Goal: Task Accomplishment & Management: Manage account settings

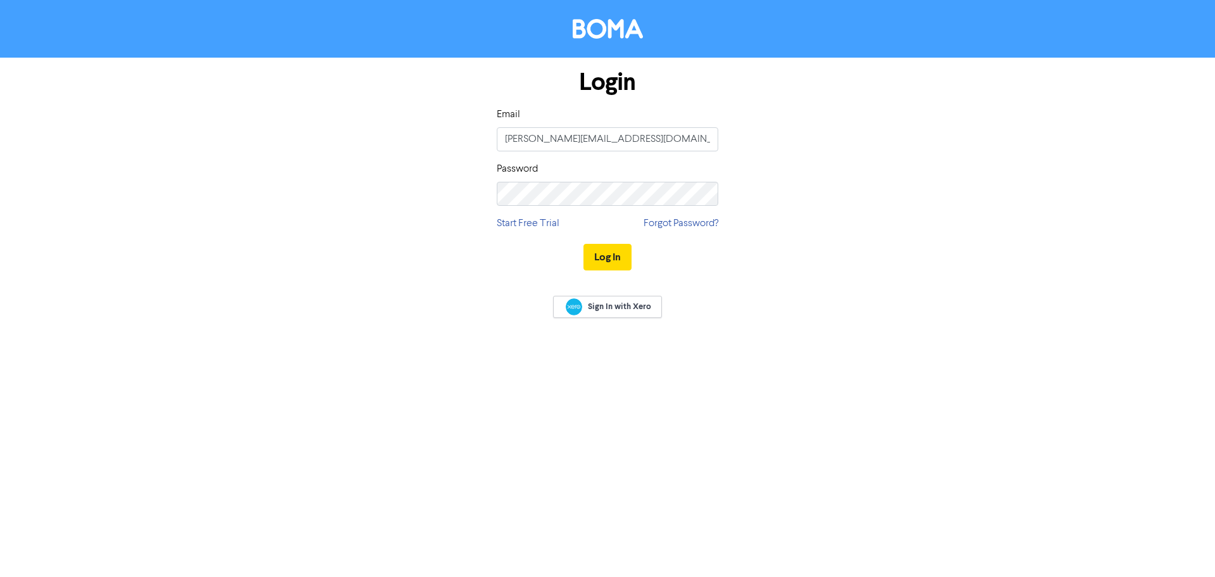
type input "[PERSON_NAME][EMAIL_ADDRESS][DOMAIN_NAME]"
click at [605, 248] on button "Log In" at bounding box center [608, 257] width 48 height 27
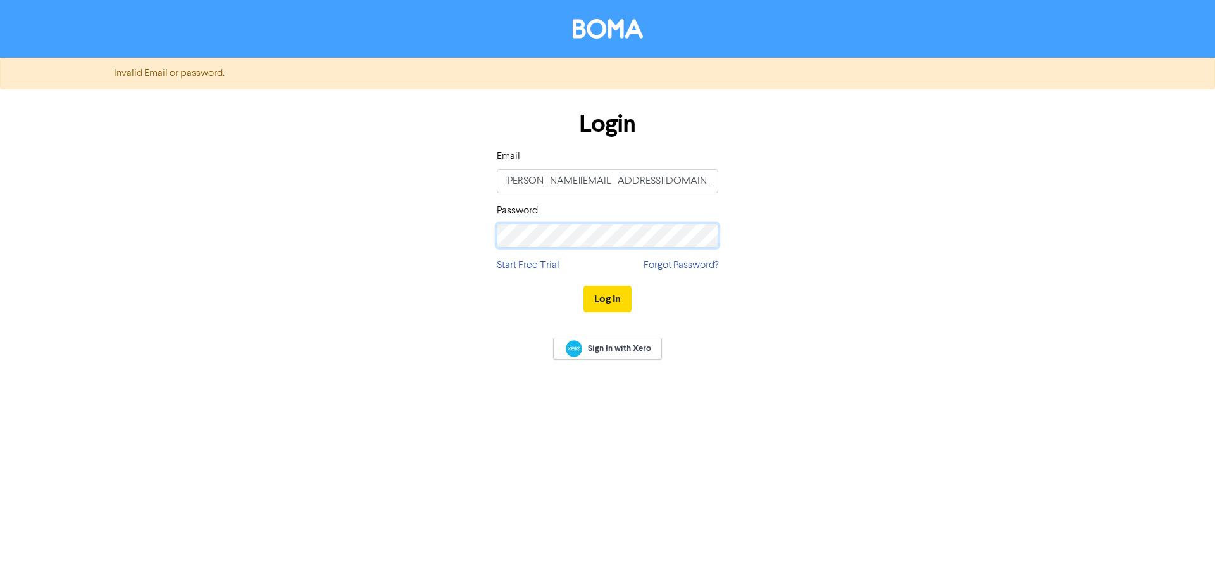
click at [584, 286] on button "Log In" at bounding box center [608, 299] width 48 height 27
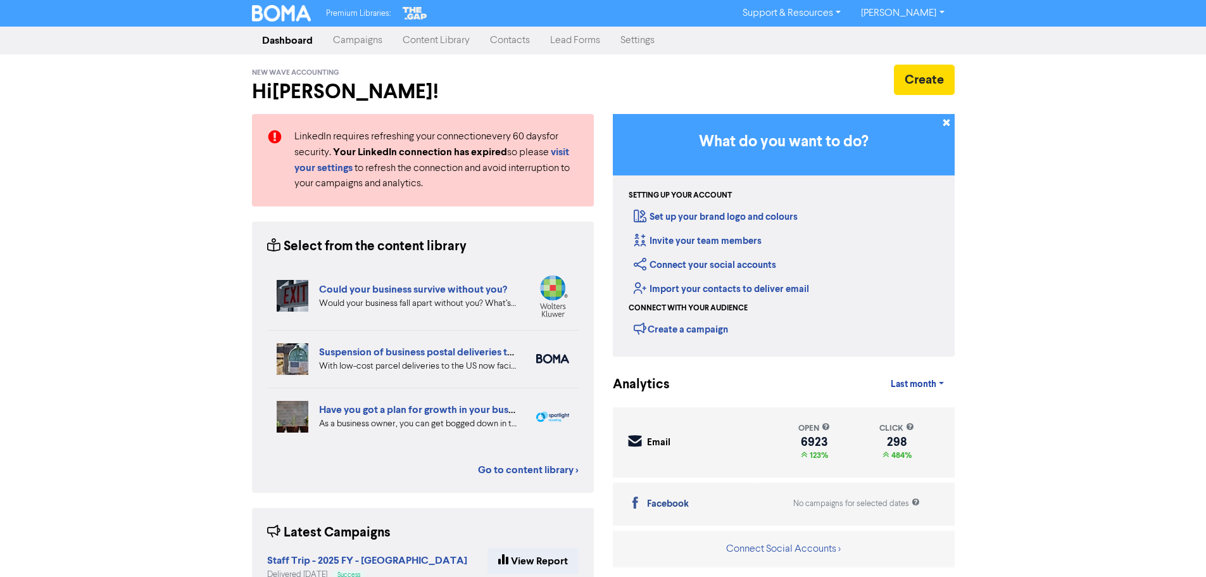
click at [643, 40] on link "Settings" at bounding box center [637, 40] width 54 height 25
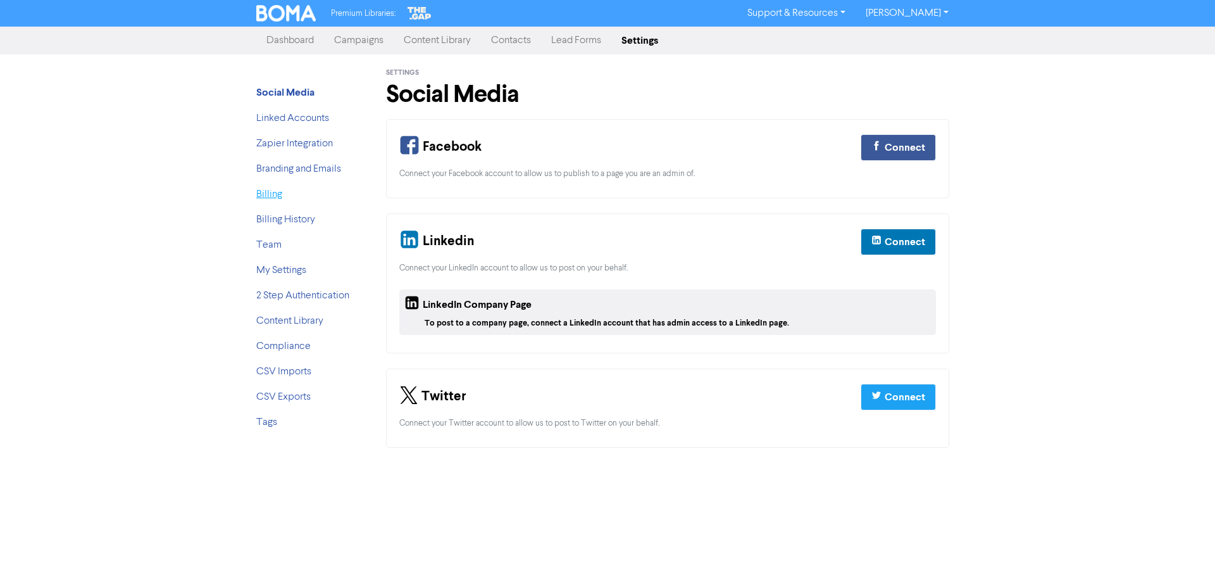
click at [269, 198] on link "Billing" at bounding box center [269, 194] width 26 height 10
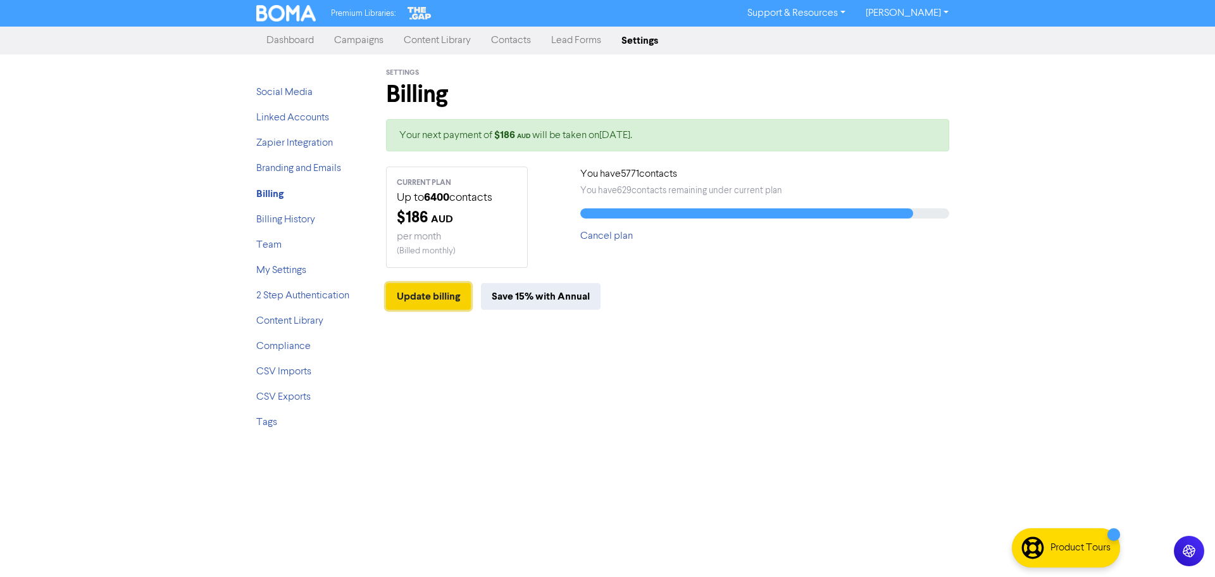
click at [430, 298] on button "Update billing" at bounding box center [428, 296] width 85 height 27
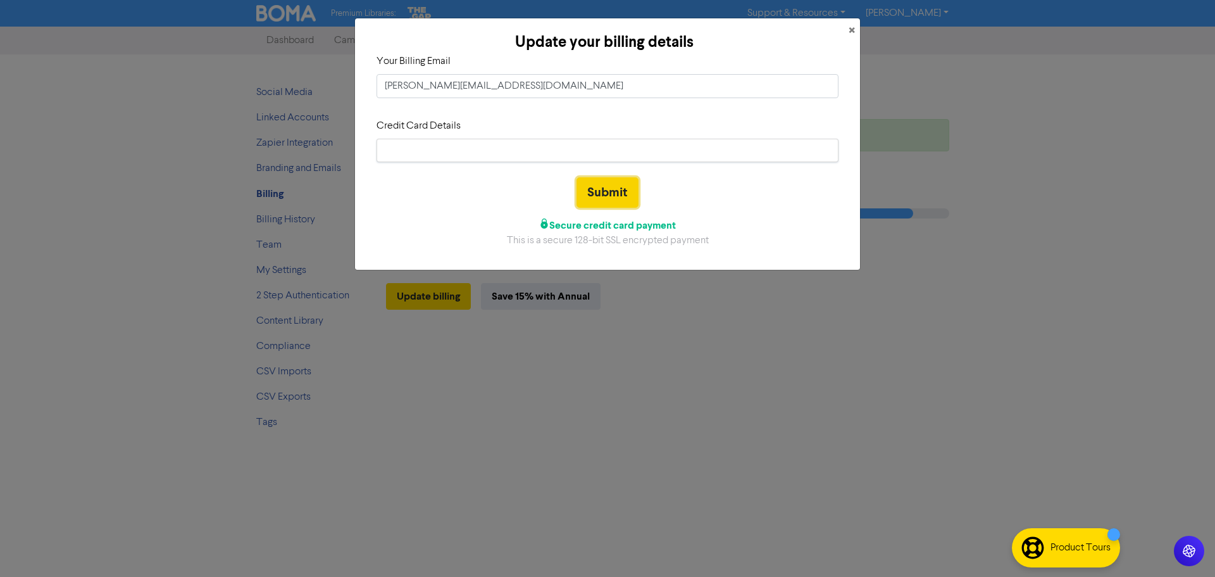
click at [615, 185] on button "Submit" at bounding box center [608, 192] width 62 height 30
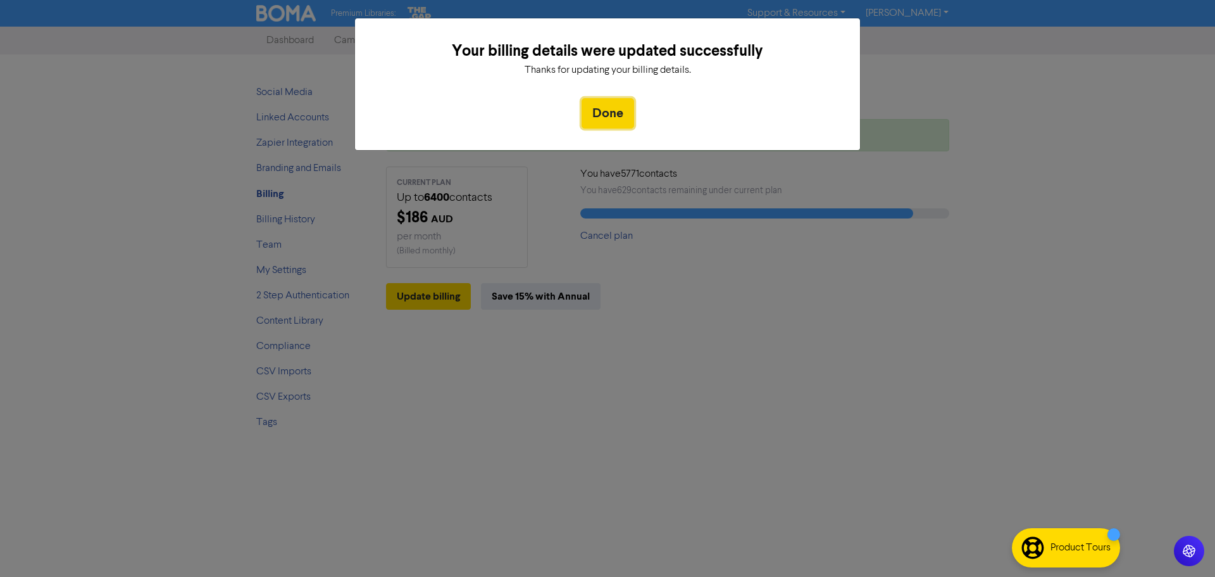
click at [598, 111] on button "Done" at bounding box center [608, 113] width 53 height 30
